Goal: Information Seeking & Learning: Learn about a topic

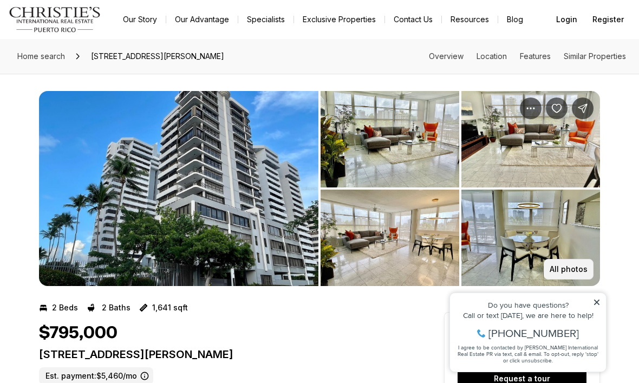
click at [564, 269] on p "All photos" at bounding box center [569, 269] width 38 height 9
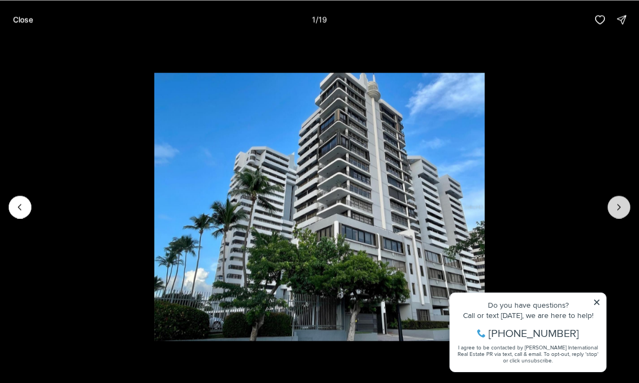
click at [617, 205] on icon "Next slide" at bounding box center [619, 207] width 11 height 11
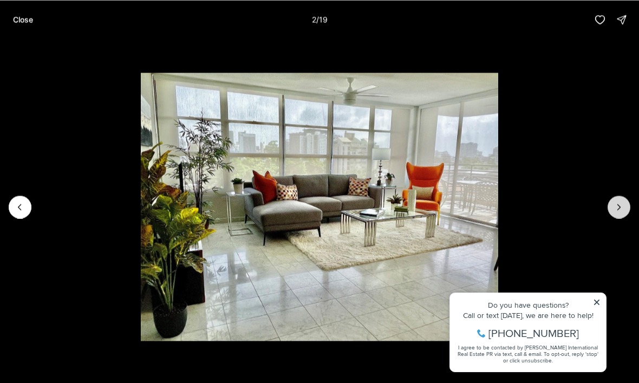
click at [621, 206] on icon "Next slide" at bounding box center [619, 207] width 11 height 11
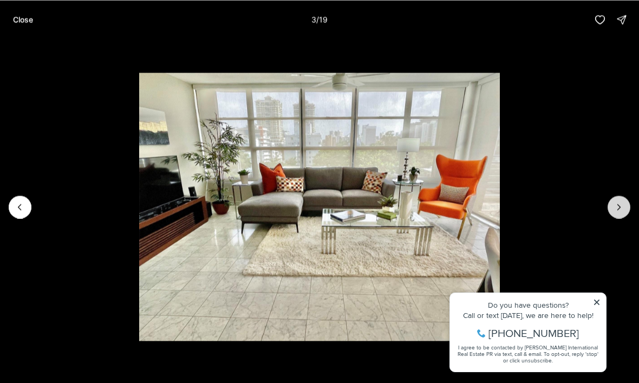
click at [615, 208] on icon "Next slide" at bounding box center [619, 207] width 11 height 11
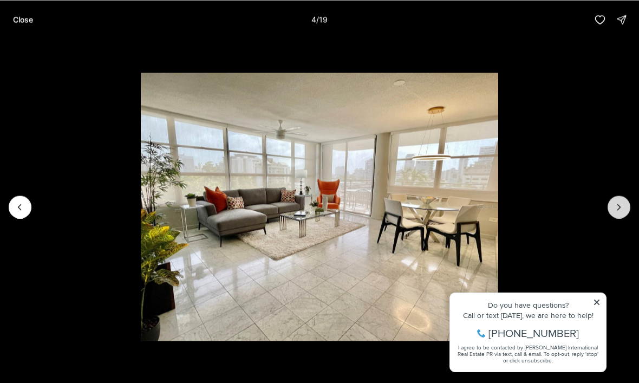
click at [620, 203] on icon "Next slide" at bounding box center [619, 207] width 11 height 11
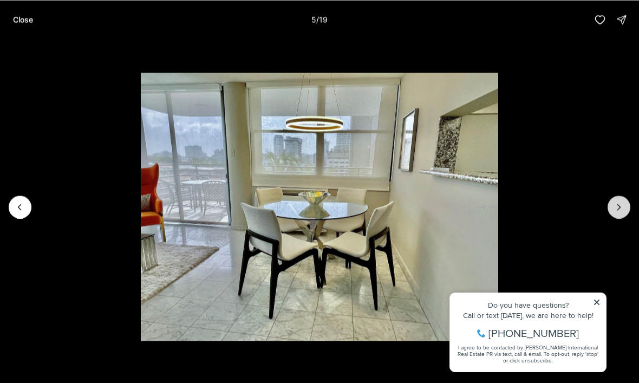
click at [615, 204] on icon "Next slide" at bounding box center [619, 207] width 11 height 11
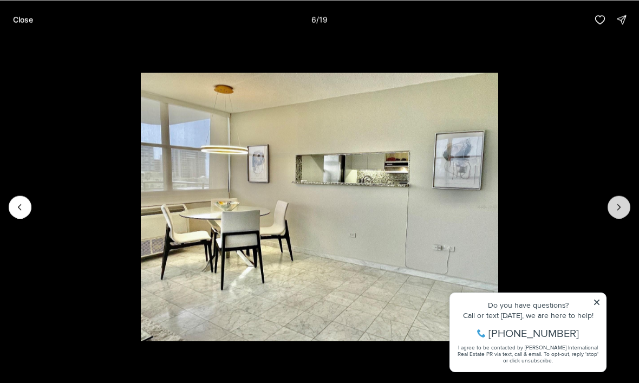
click at [617, 206] on icon "Next slide" at bounding box center [619, 207] width 11 height 11
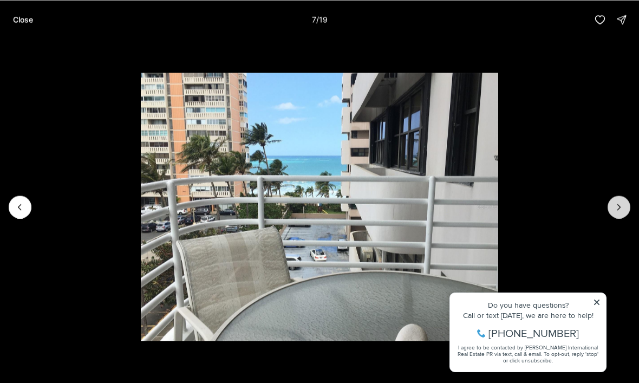
click at [618, 203] on icon "Next slide" at bounding box center [619, 207] width 11 height 11
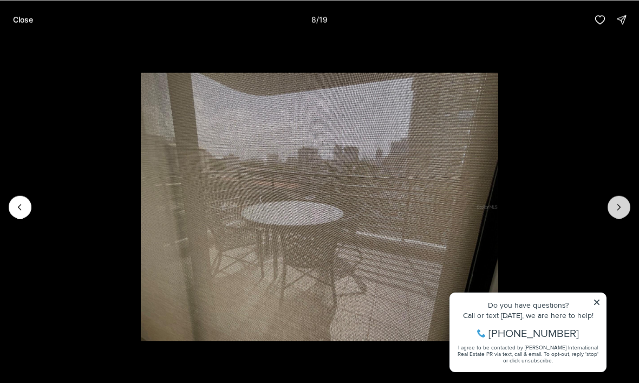
click at [617, 199] on button "Next slide" at bounding box center [619, 207] width 23 height 23
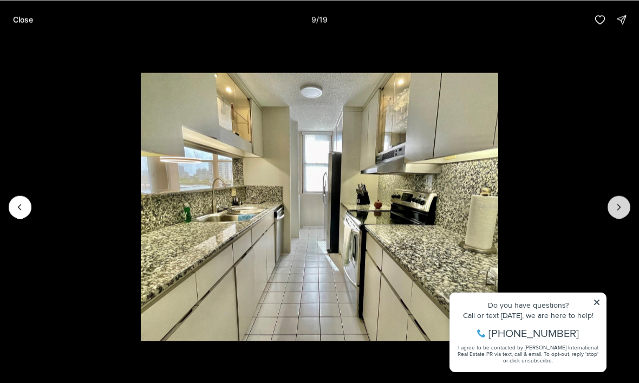
click at [618, 204] on icon "Next slide" at bounding box center [619, 207] width 11 height 11
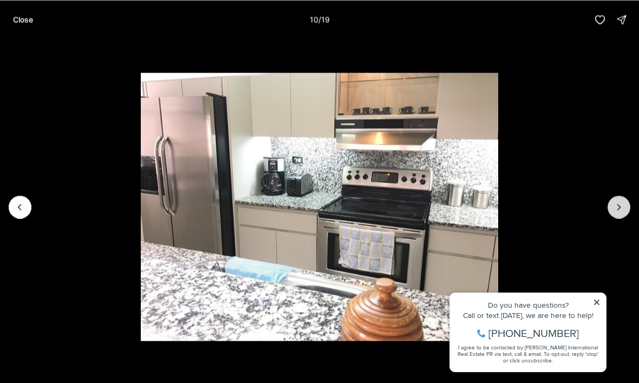
click at [624, 200] on button "Next slide" at bounding box center [619, 207] width 23 height 23
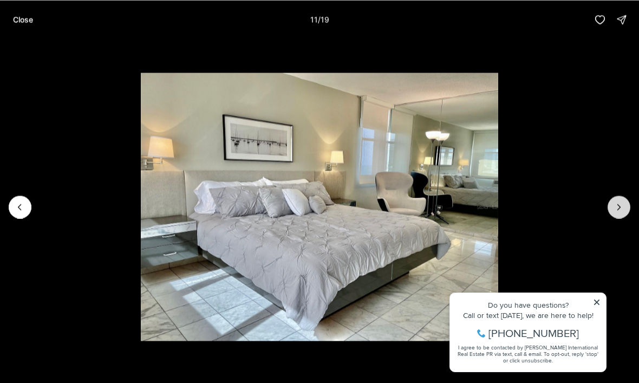
click at [621, 205] on icon "Next slide" at bounding box center [619, 207] width 11 height 11
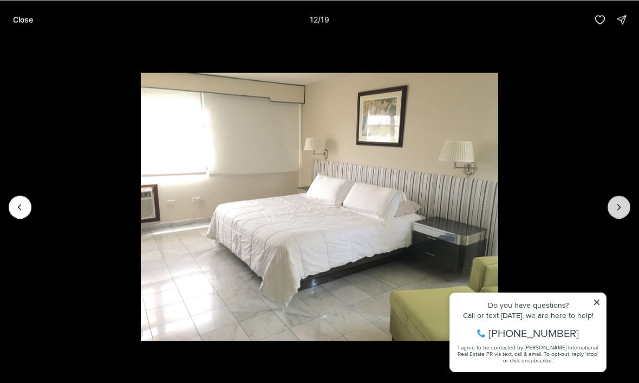
click at [622, 202] on icon "Next slide" at bounding box center [619, 207] width 11 height 11
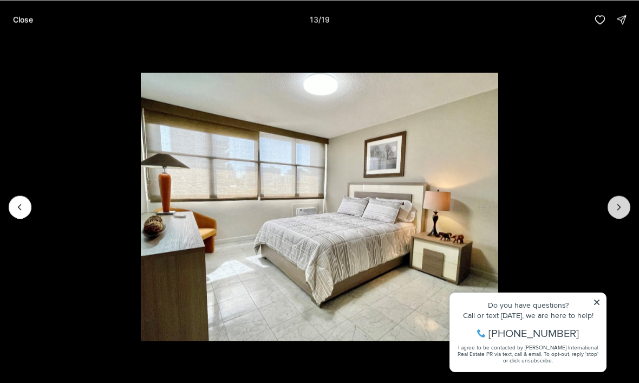
click at [622, 197] on button "Next slide" at bounding box center [619, 207] width 23 height 23
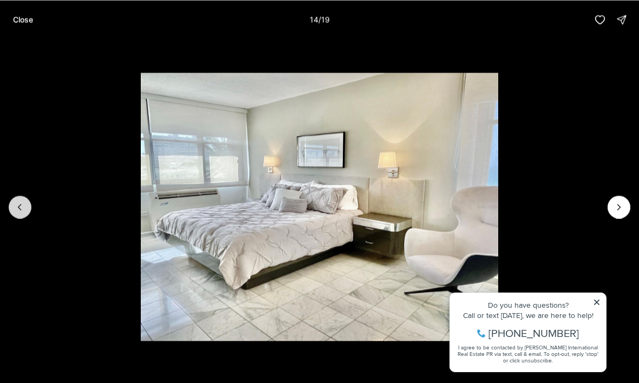
click at [15, 209] on icon "Previous slide" at bounding box center [20, 207] width 11 height 11
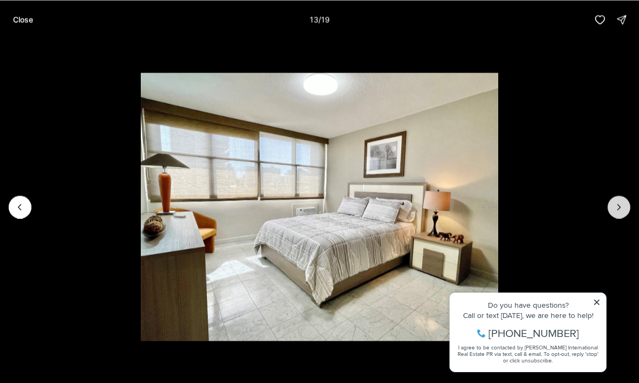
click at [624, 207] on icon "Next slide" at bounding box center [619, 207] width 11 height 11
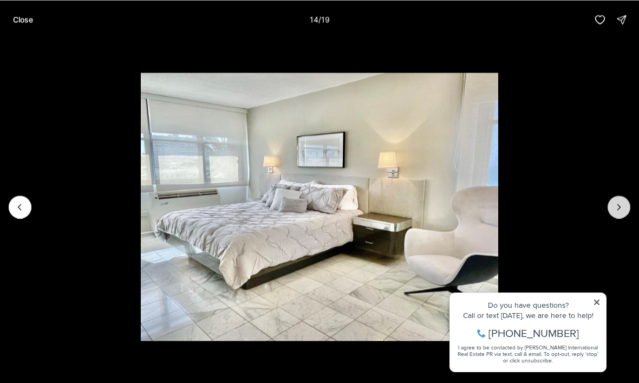
click at [618, 208] on icon "Next slide" at bounding box center [619, 207] width 11 height 11
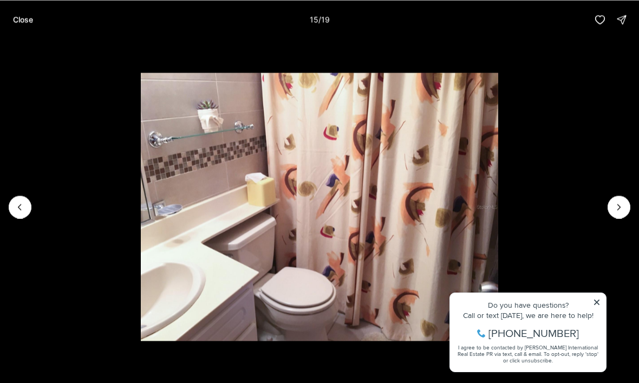
click at [499, 307] on img "15 of 19" at bounding box center [320, 207] width 358 height 268
click at [499, 300] on img "15 of 19" at bounding box center [320, 207] width 358 height 268
click at [499, 304] on img "15 of 19" at bounding box center [320, 207] width 358 height 268
click at [499, 306] on img "15 of 19" at bounding box center [320, 207] width 358 height 268
click at [499, 297] on img "15 of 19" at bounding box center [320, 207] width 358 height 268
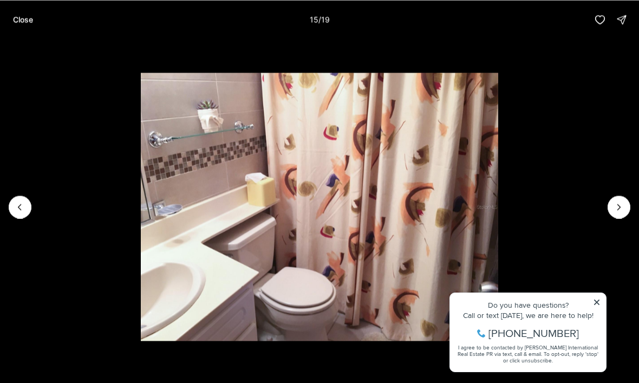
click at [499, 296] on img "15 of 19" at bounding box center [320, 207] width 358 height 268
click at [623, 203] on icon "Next slide" at bounding box center [619, 207] width 11 height 11
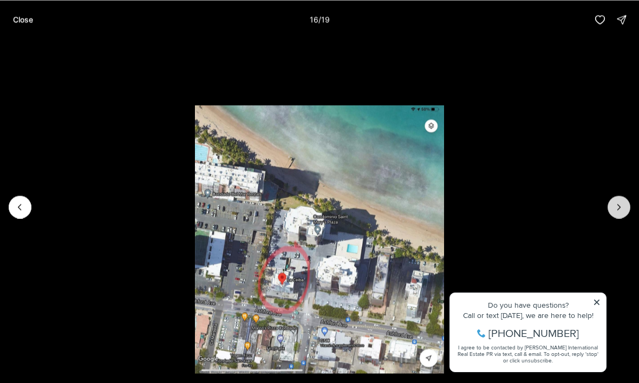
click at [622, 208] on icon "Next slide" at bounding box center [619, 207] width 11 height 11
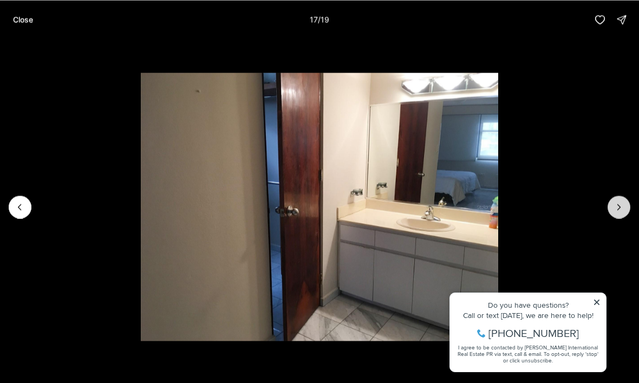
click at [625, 205] on button "Next slide" at bounding box center [619, 207] width 23 height 23
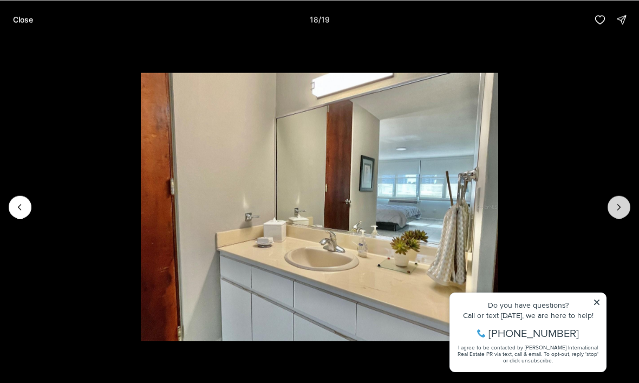
click at [625, 217] on button "Next slide" at bounding box center [619, 207] width 23 height 23
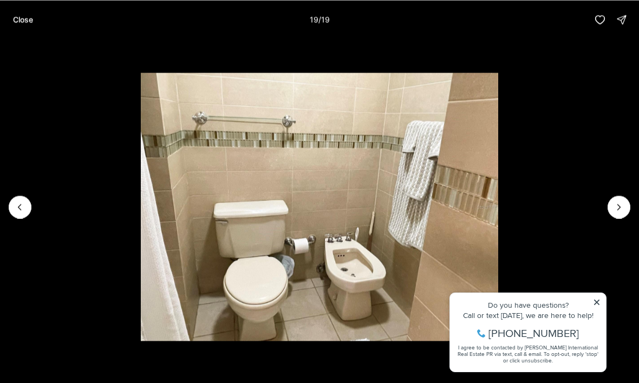
click at [621, 211] on div at bounding box center [619, 207] width 23 height 23
click at [620, 209] on div at bounding box center [619, 207] width 23 height 23
